Goal: Complete application form

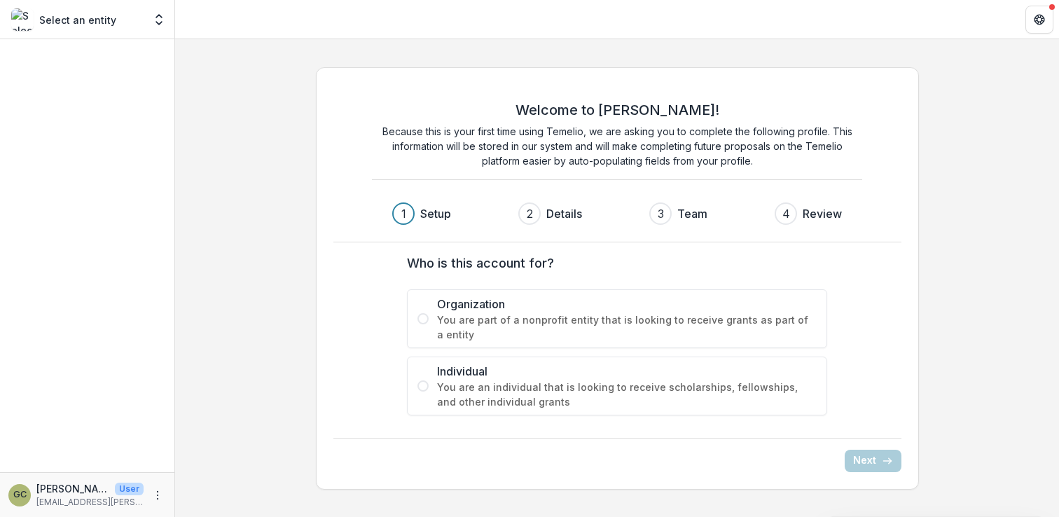
click at [583, 300] on span "Organization" at bounding box center [627, 304] width 380 height 17
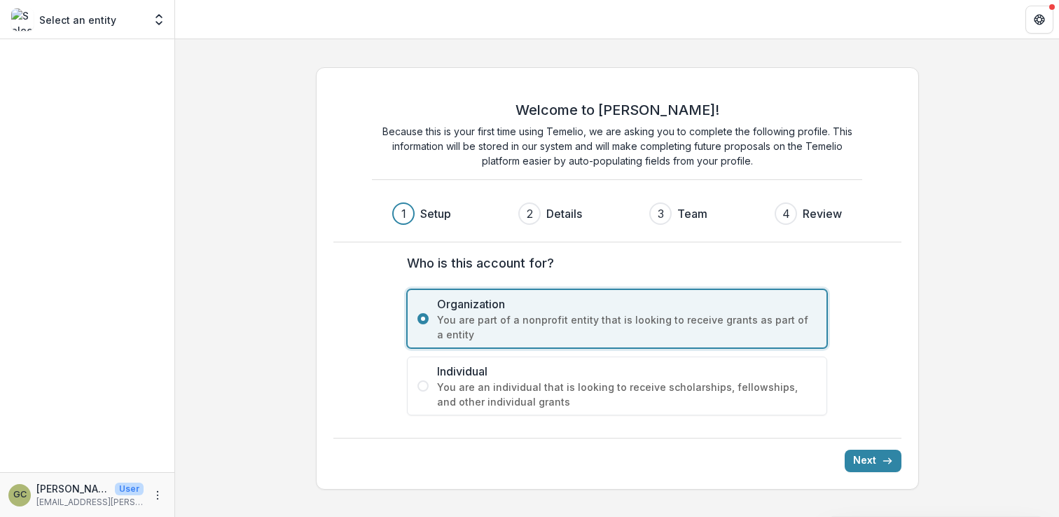
click at [578, 359] on label "Individual You are an individual that is looking to receive scholarships, fello…" at bounding box center [617, 385] width 420 height 59
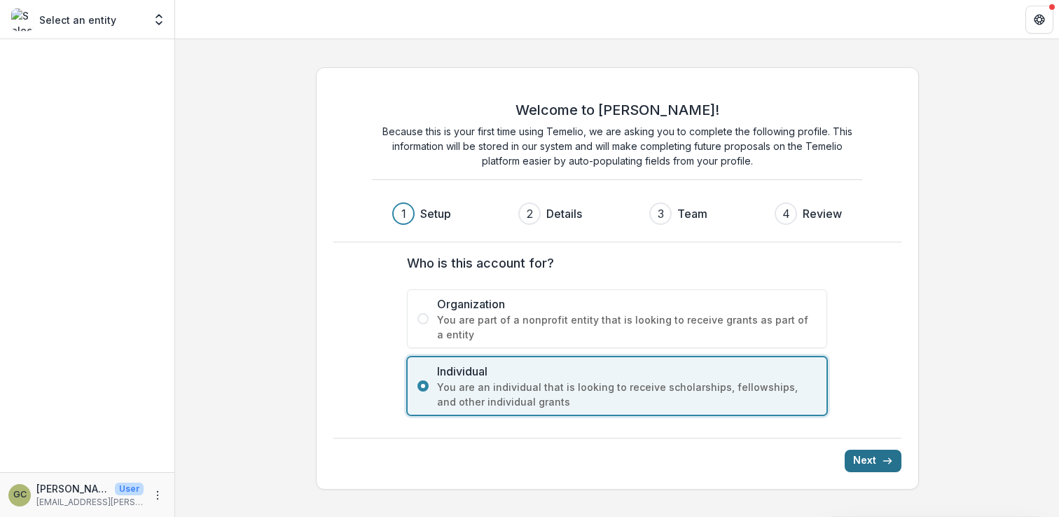
click at [858, 454] on button "Next" at bounding box center [873, 461] width 57 height 22
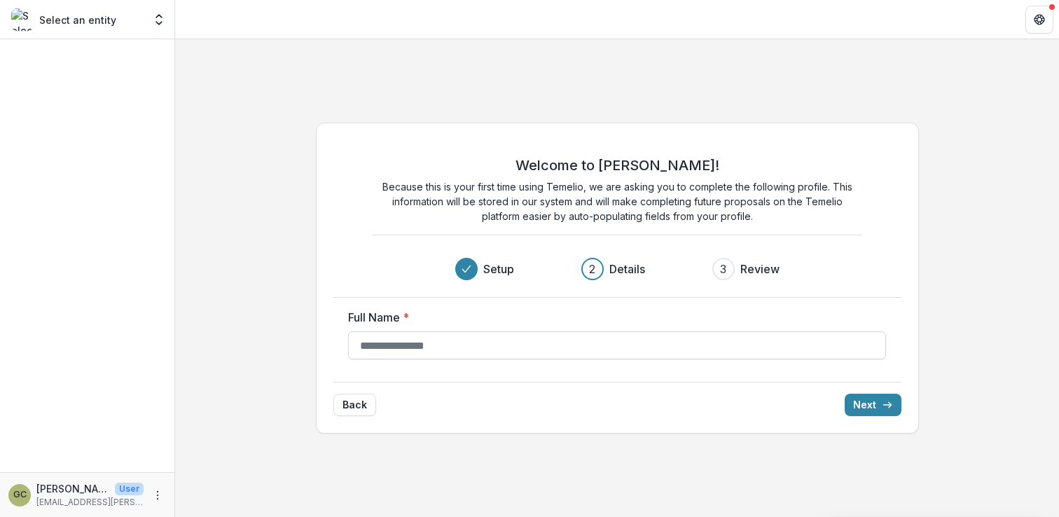
click at [513, 345] on input "Full Name *" at bounding box center [617, 345] width 538 height 28
type input "*****"
click at [861, 405] on button "Next" at bounding box center [873, 405] width 57 height 22
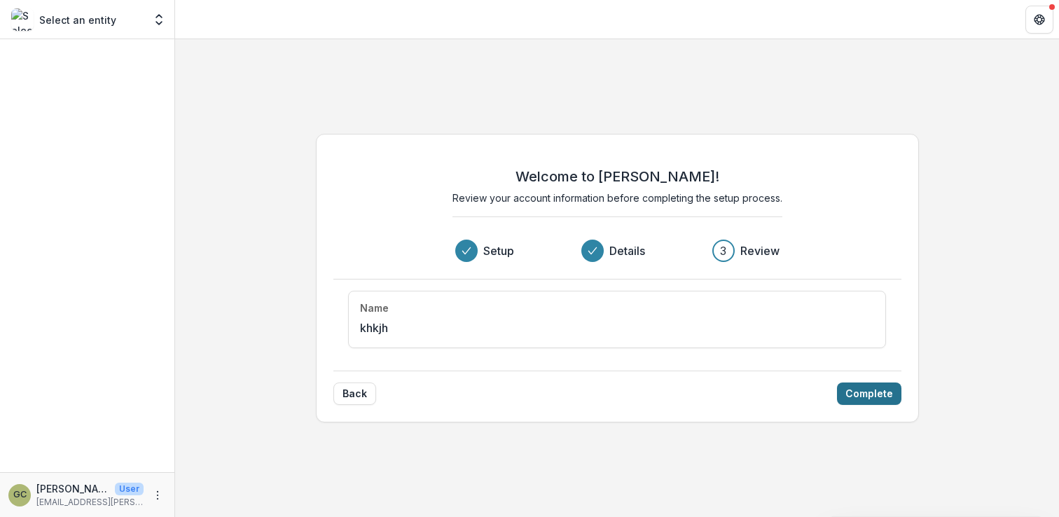
click at [877, 389] on button "Complete" at bounding box center [869, 393] width 64 height 22
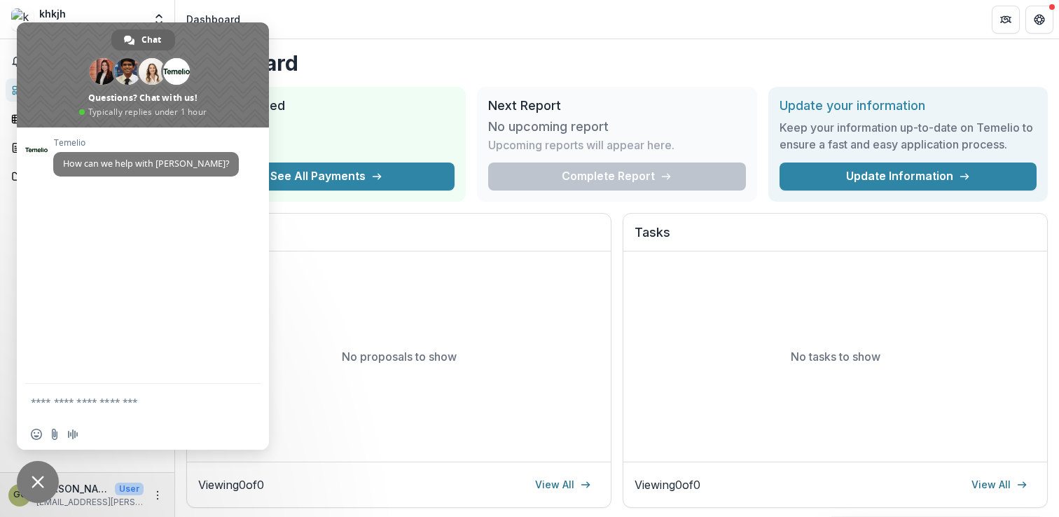
click at [27, 492] on span "Close chat" at bounding box center [38, 482] width 42 height 42
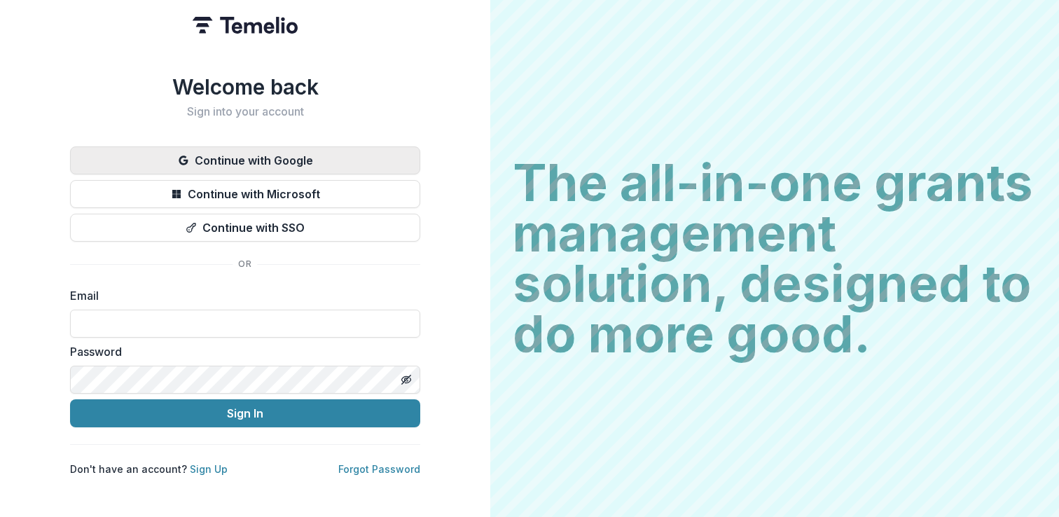
click at [359, 168] on button "Continue with Google" at bounding box center [245, 160] width 350 height 28
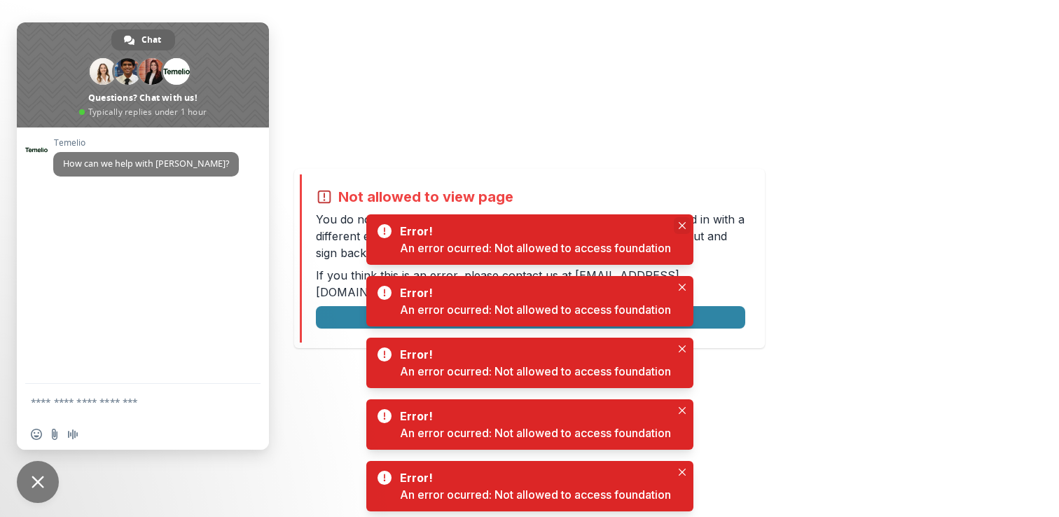
click at [683, 226] on icon "Close" at bounding box center [682, 225] width 7 height 7
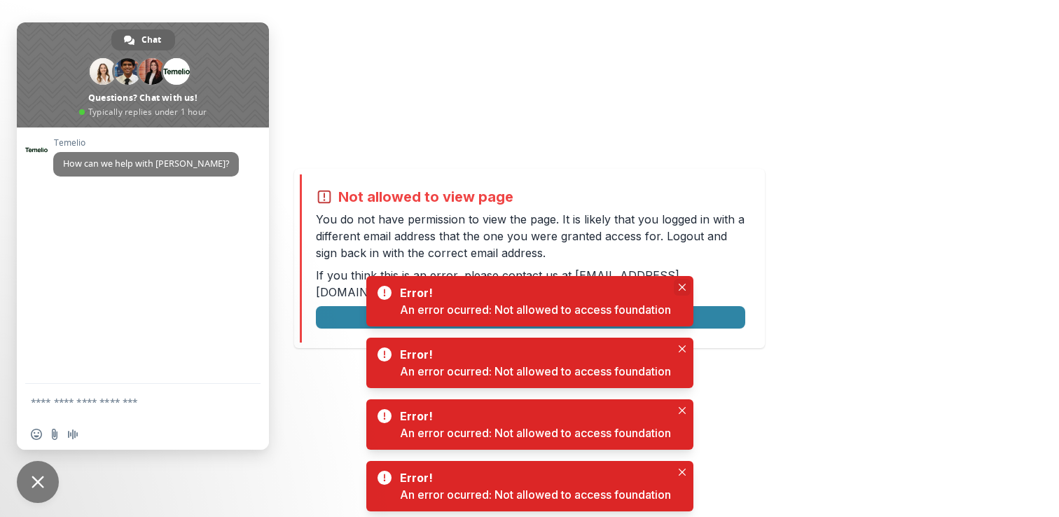
click at [681, 282] on button "Close" at bounding box center [682, 287] width 17 height 17
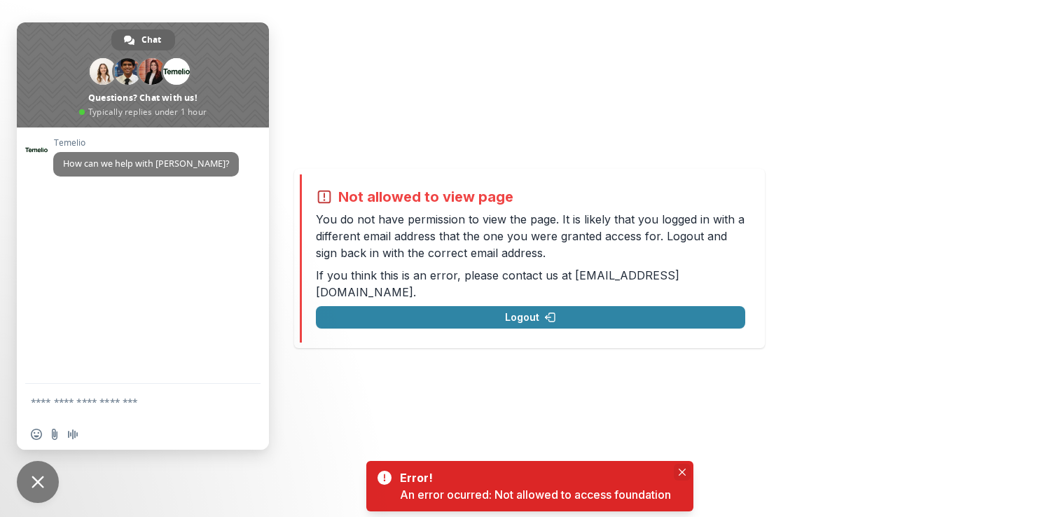
click at [687, 468] on button "Close" at bounding box center [682, 472] width 17 height 17
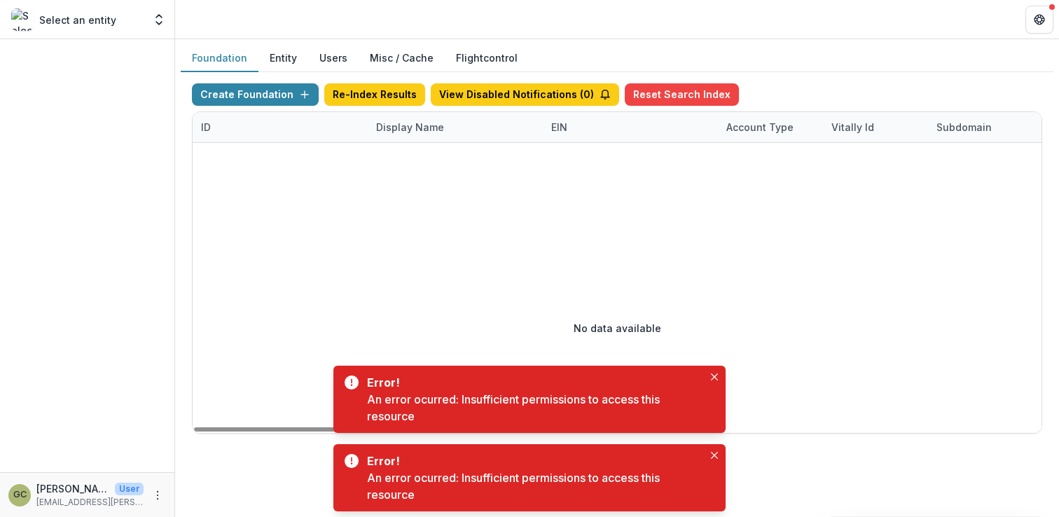
click at [712, 367] on div "Error! An error ocurred: Insufficient permissions to access this resource" at bounding box center [529, 399] width 392 height 67
click at [152, 492] on icon "More" at bounding box center [157, 494] width 11 height 11
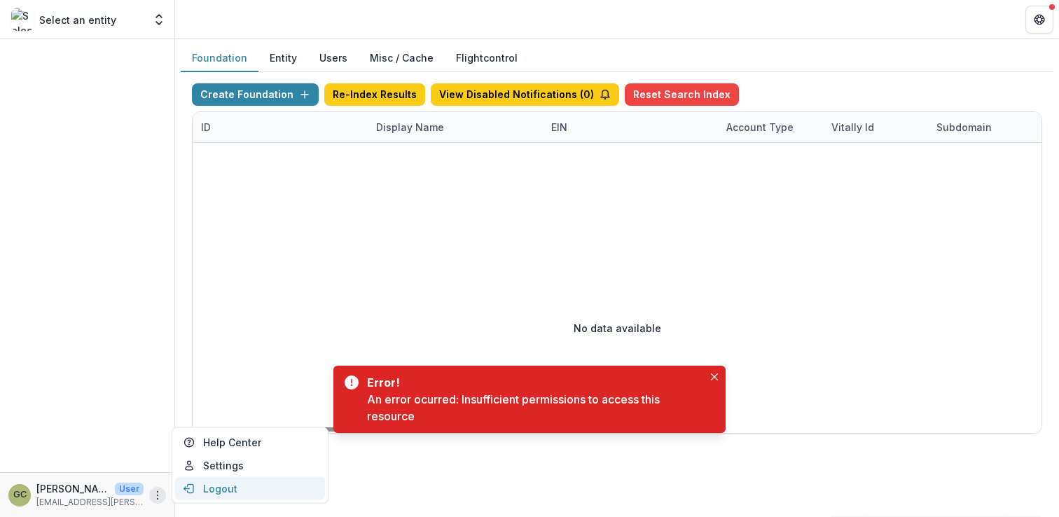
click at [221, 486] on button "Logout" at bounding box center [250, 488] width 150 height 23
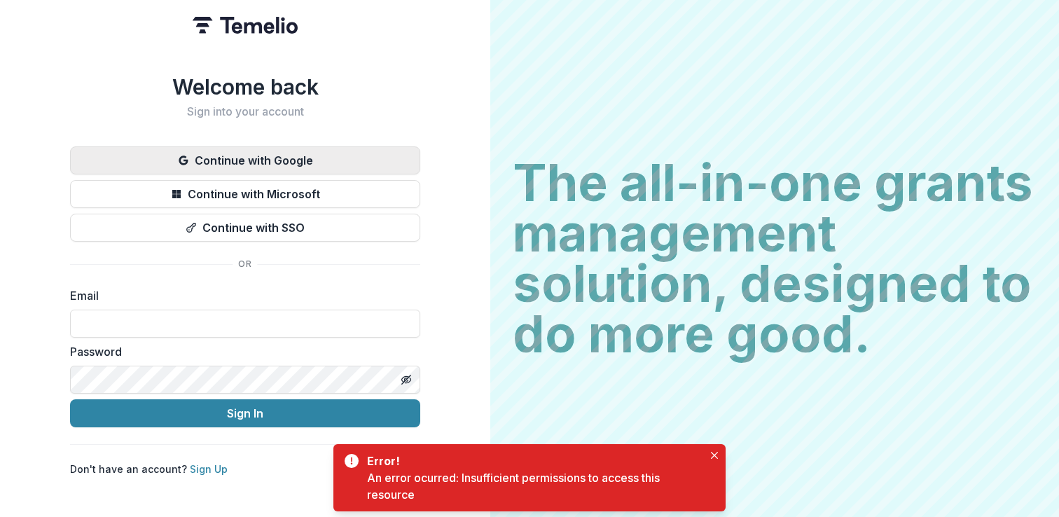
click at [300, 167] on button "Continue with Google" at bounding box center [245, 160] width 350 height 28
